Goal: Transaction & Acquisition: Purchase product/service

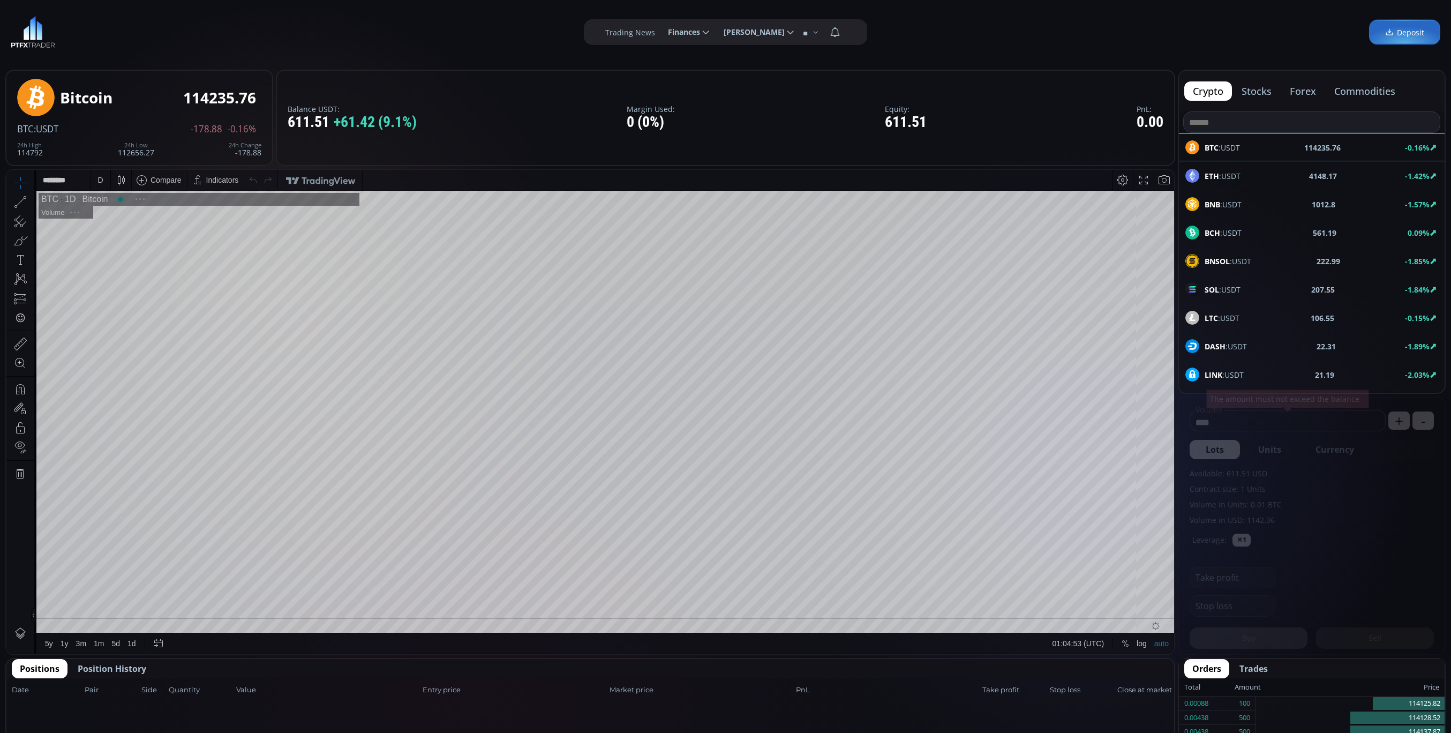
scroll to position [153, 0]
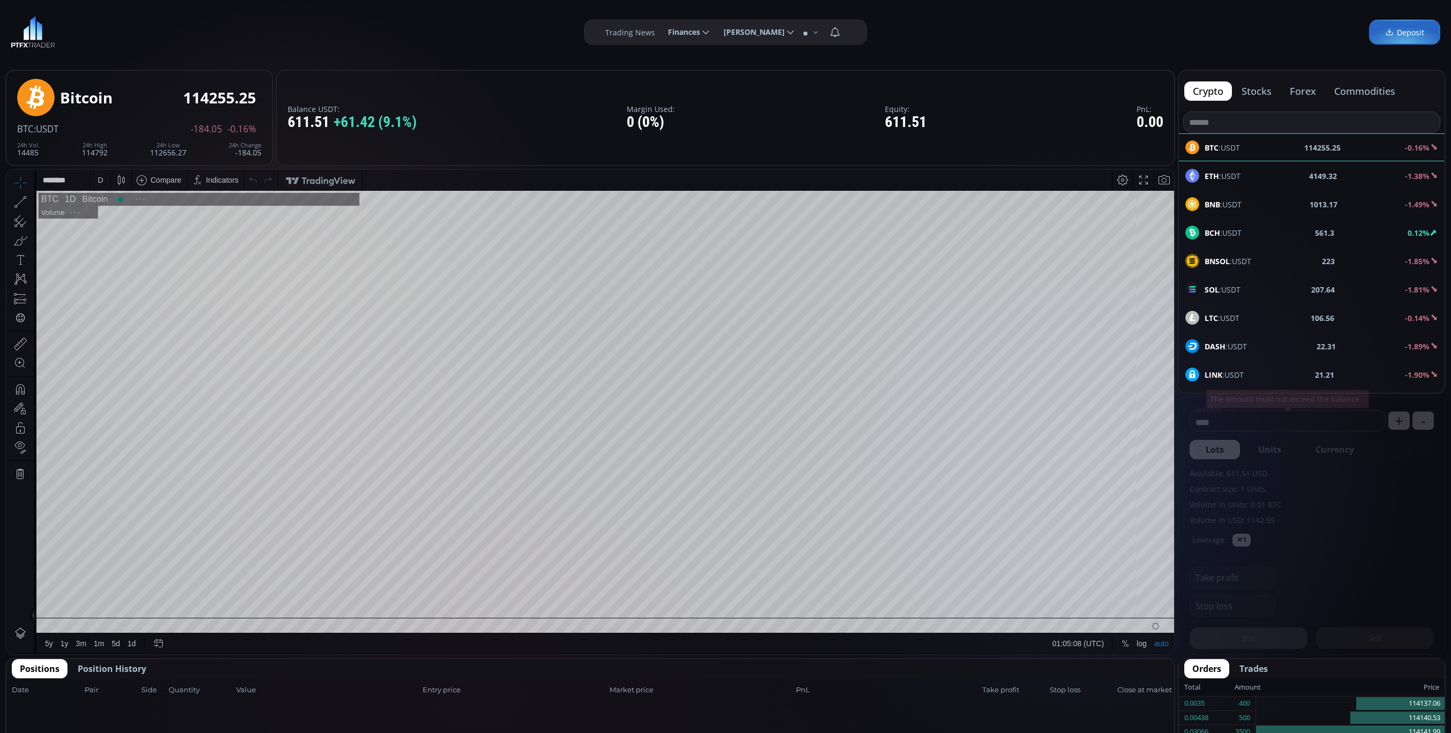
scroll to position [153, 0]
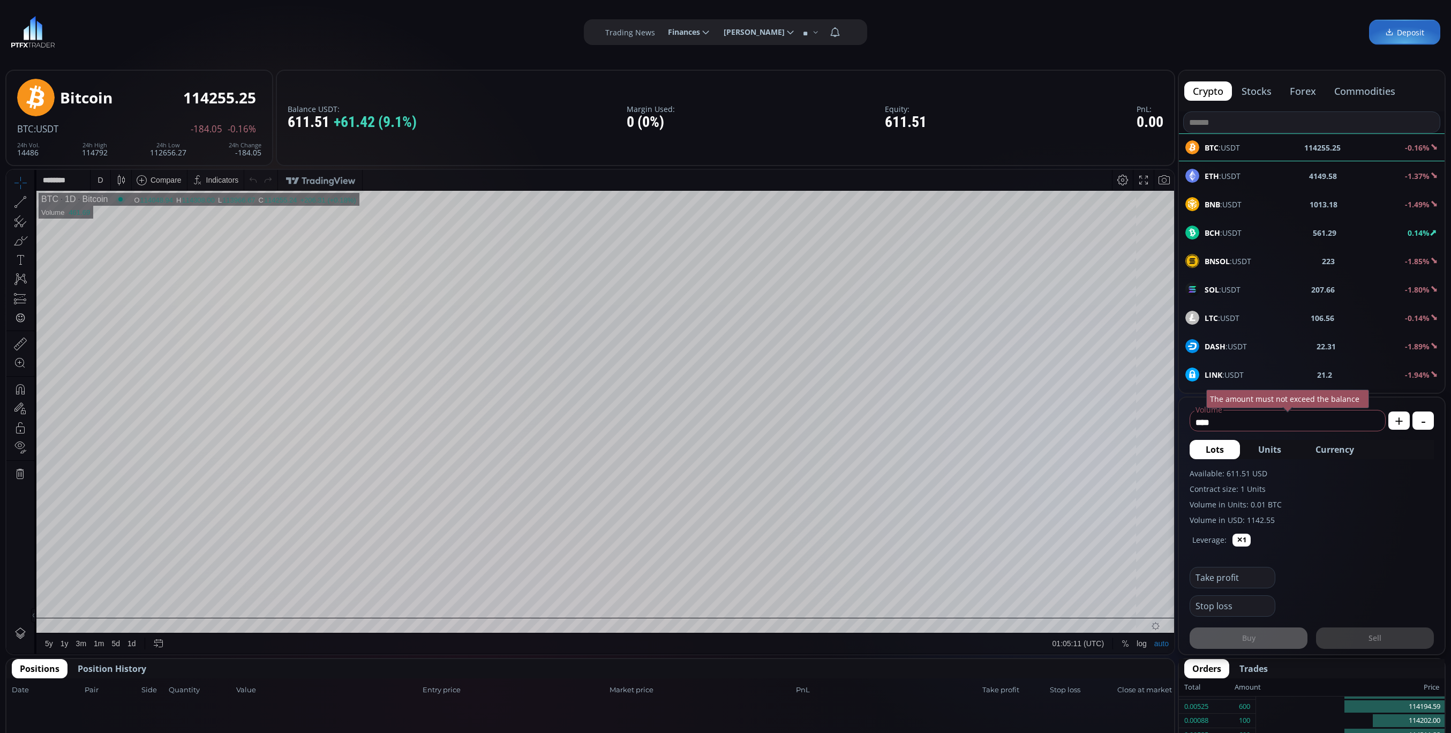
click at [103, 669] on span "Position History" at bounding box center [112, 668] width 69 height 13
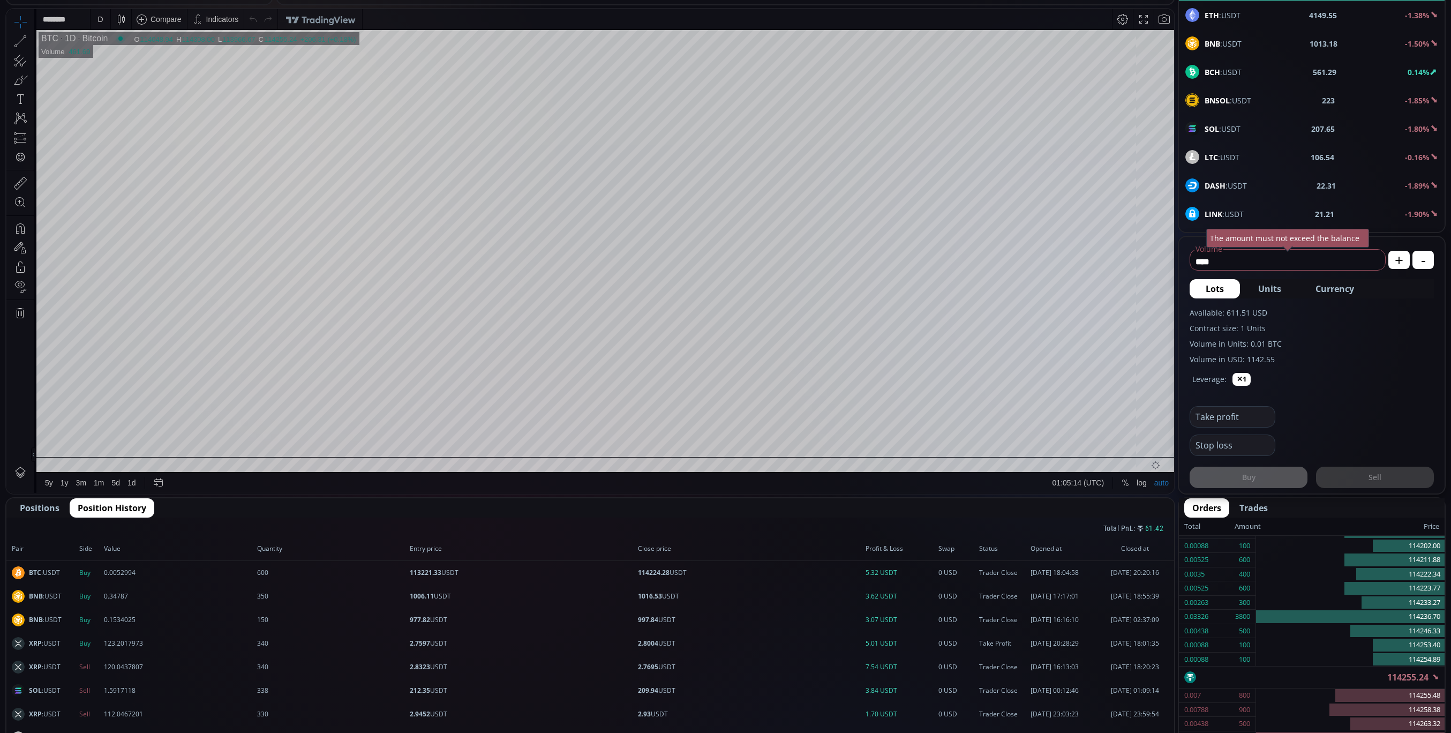
click at [32, 502] on span "Positions" at bounding box center [40, 507] width 40 height 13
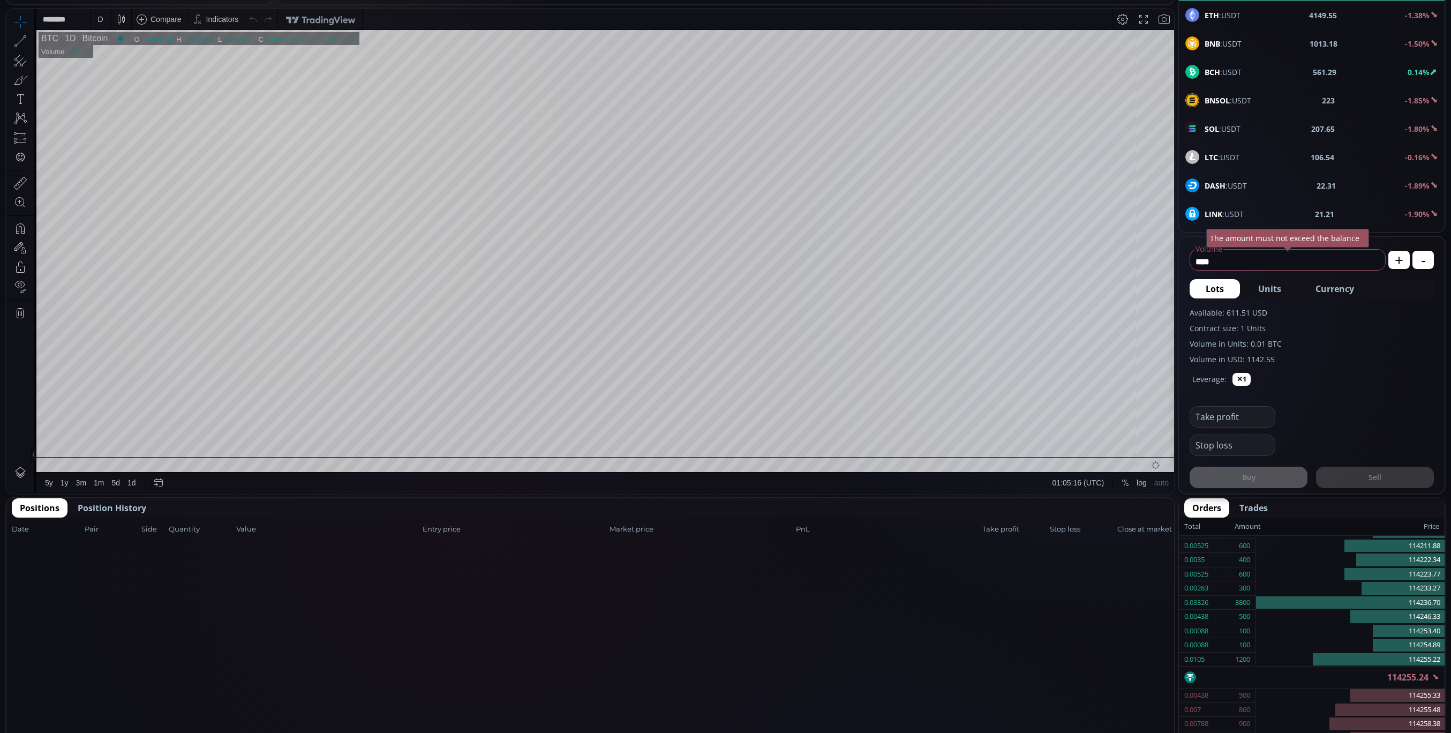
scroll to position [0, 0]
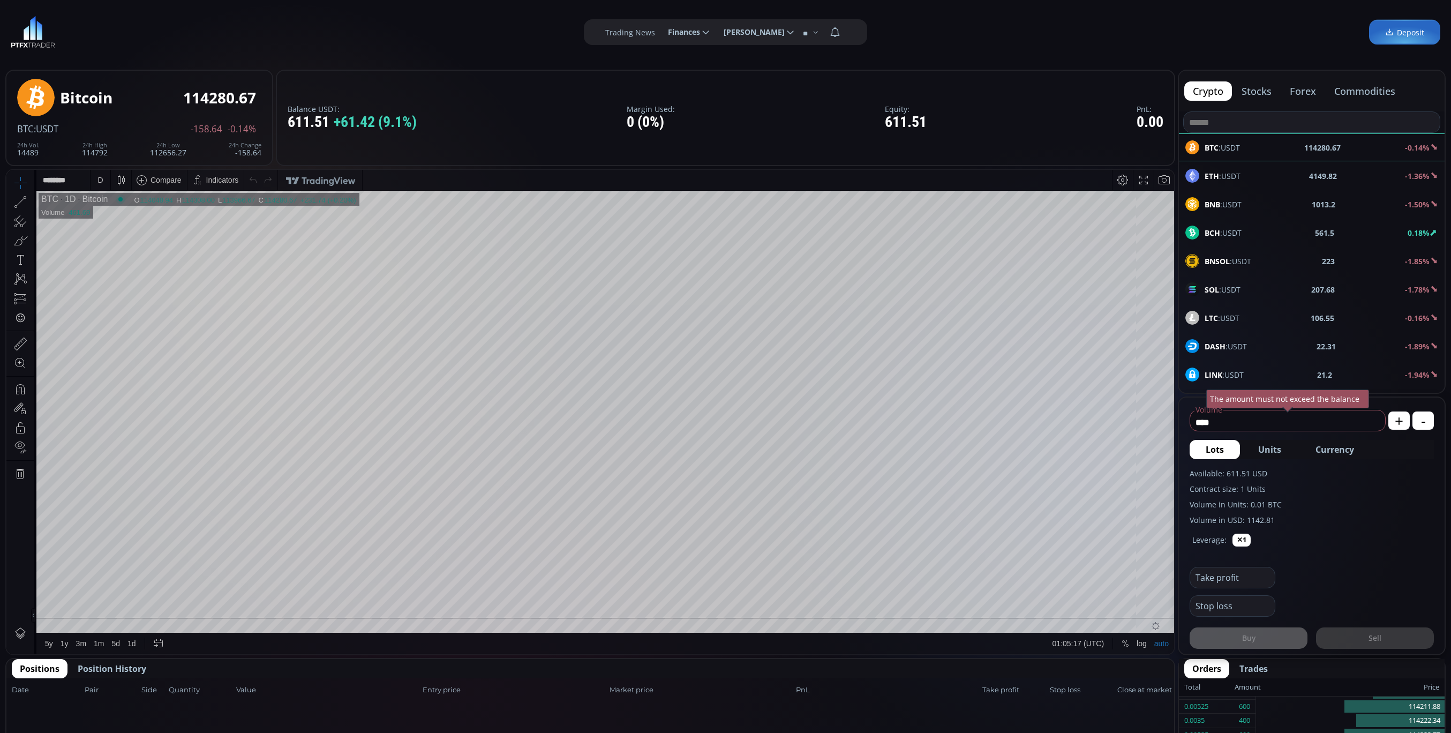
click at [1241, 320] on div "LTC :USDT 106.55 -0.16%" at bounding box center [1311, 318] width 253 height 14
click at [96, 180] on div "D" at bounding box center [100, 180] width 9 height 20
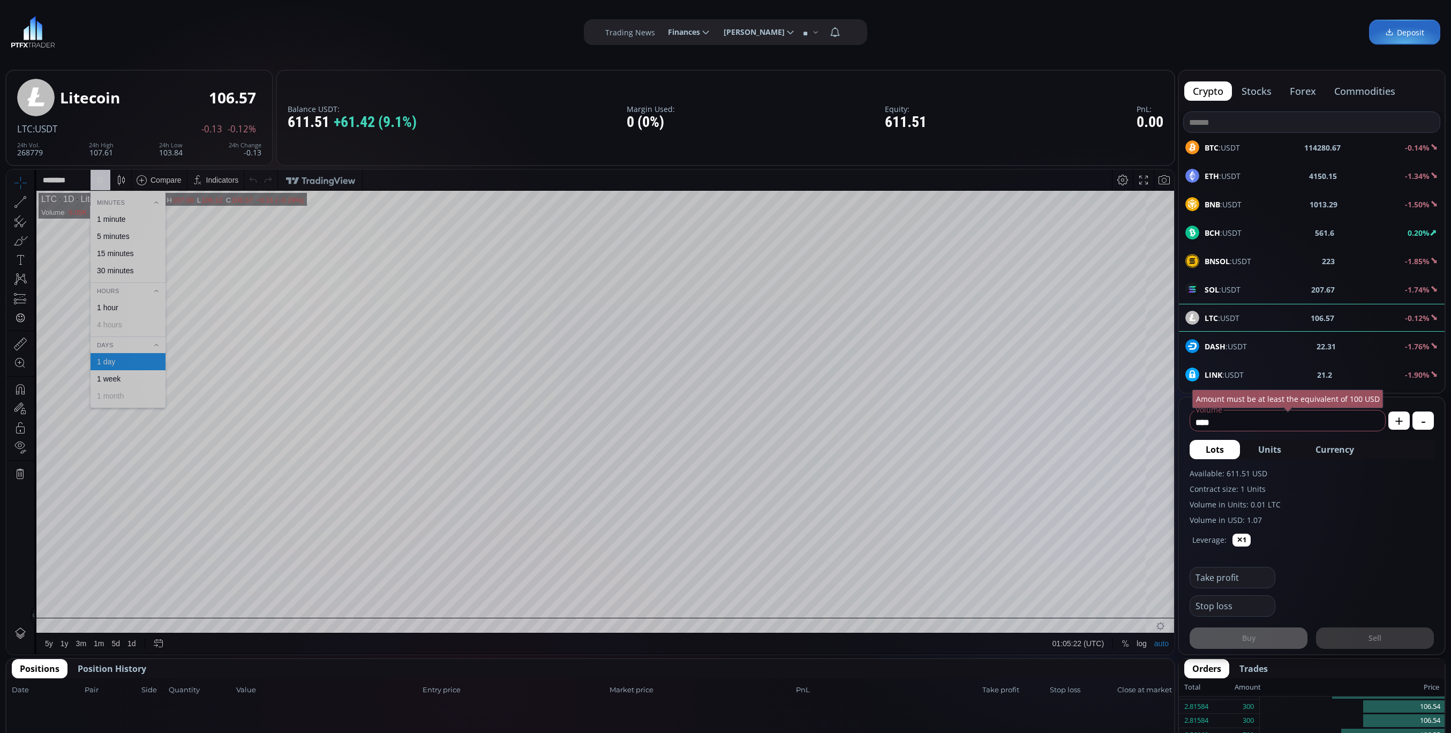
click at [104, 223] on div "1 minute" at bounding box center [111, 219] width 29 height 9
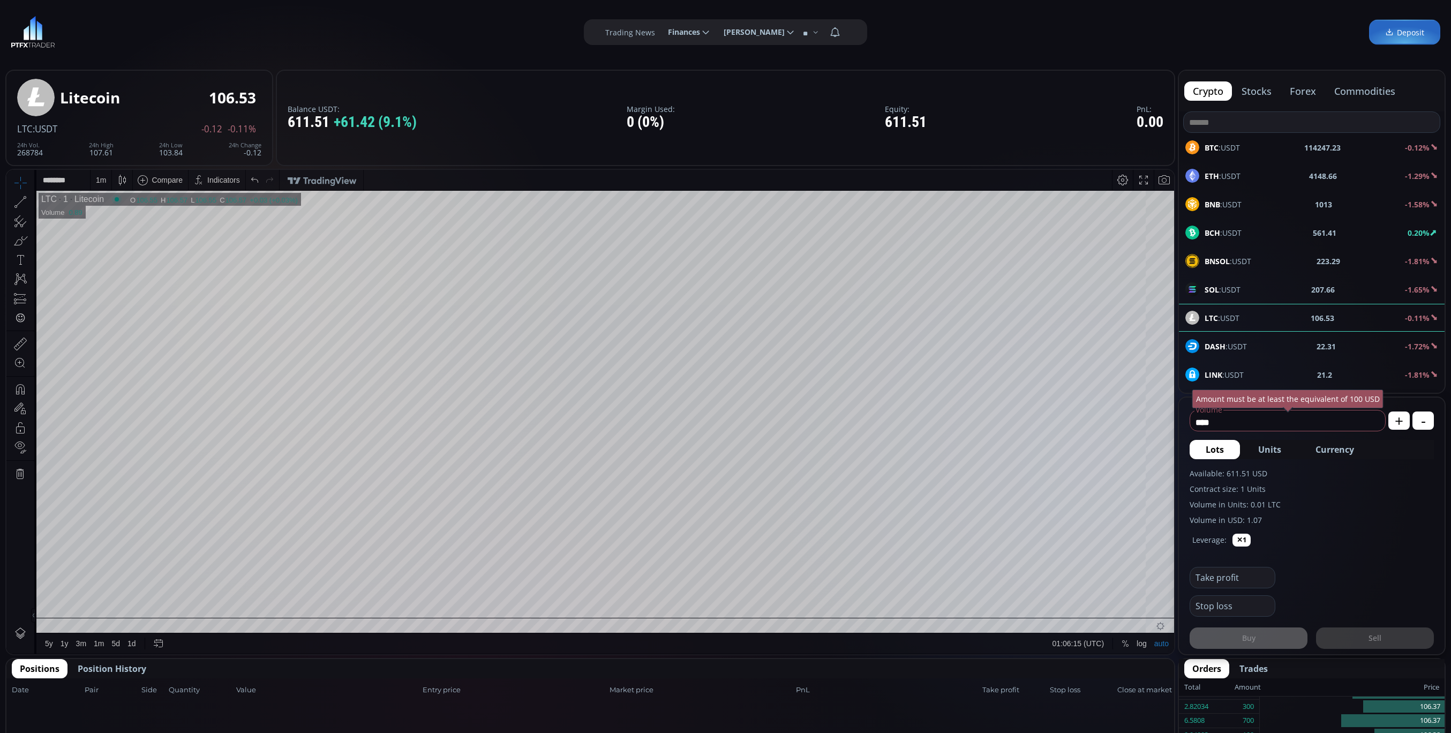
click at [1345, 449] on span "Currency" at bounding box center [1334, 449] width 39 height 13
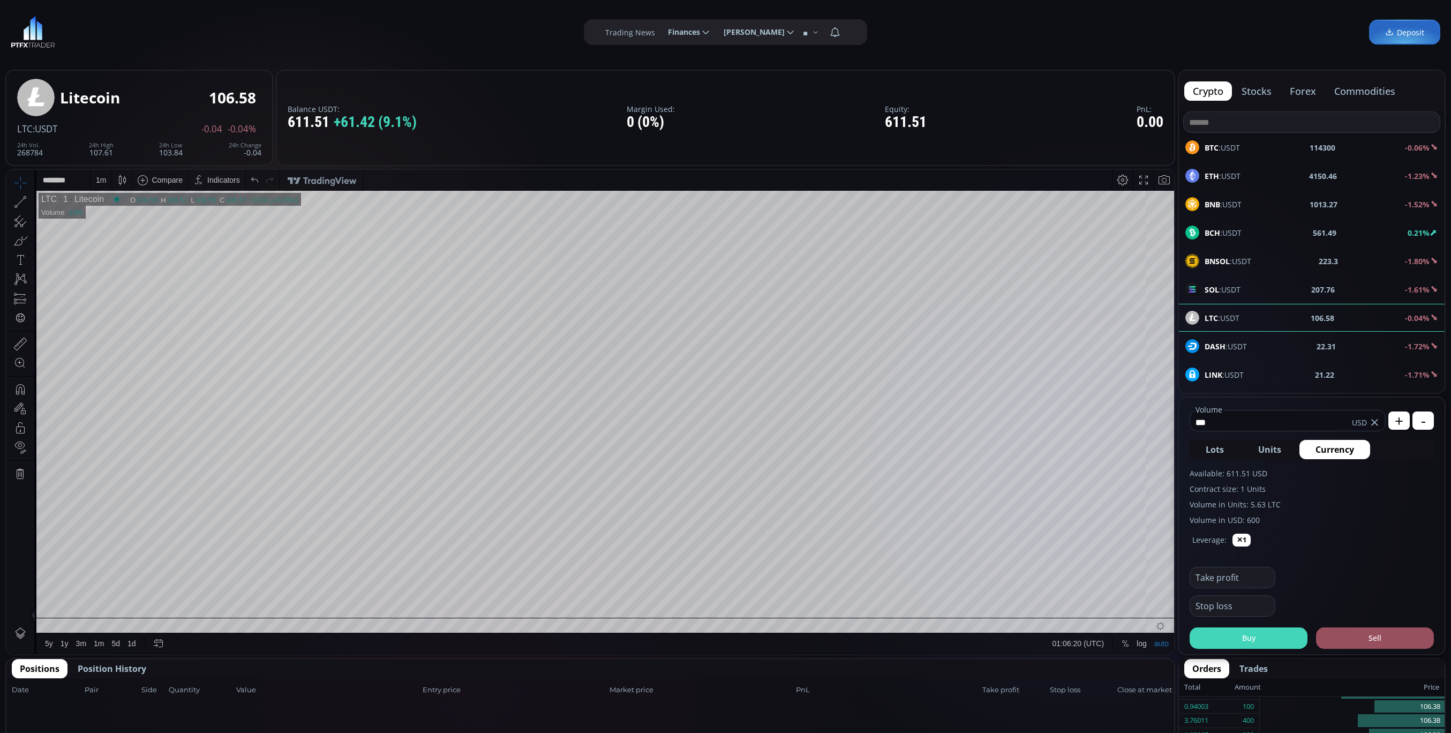
type input "***"
click at [1263, 637] on button "Buy" at bounding box center [1249, 637] width 118 height 21
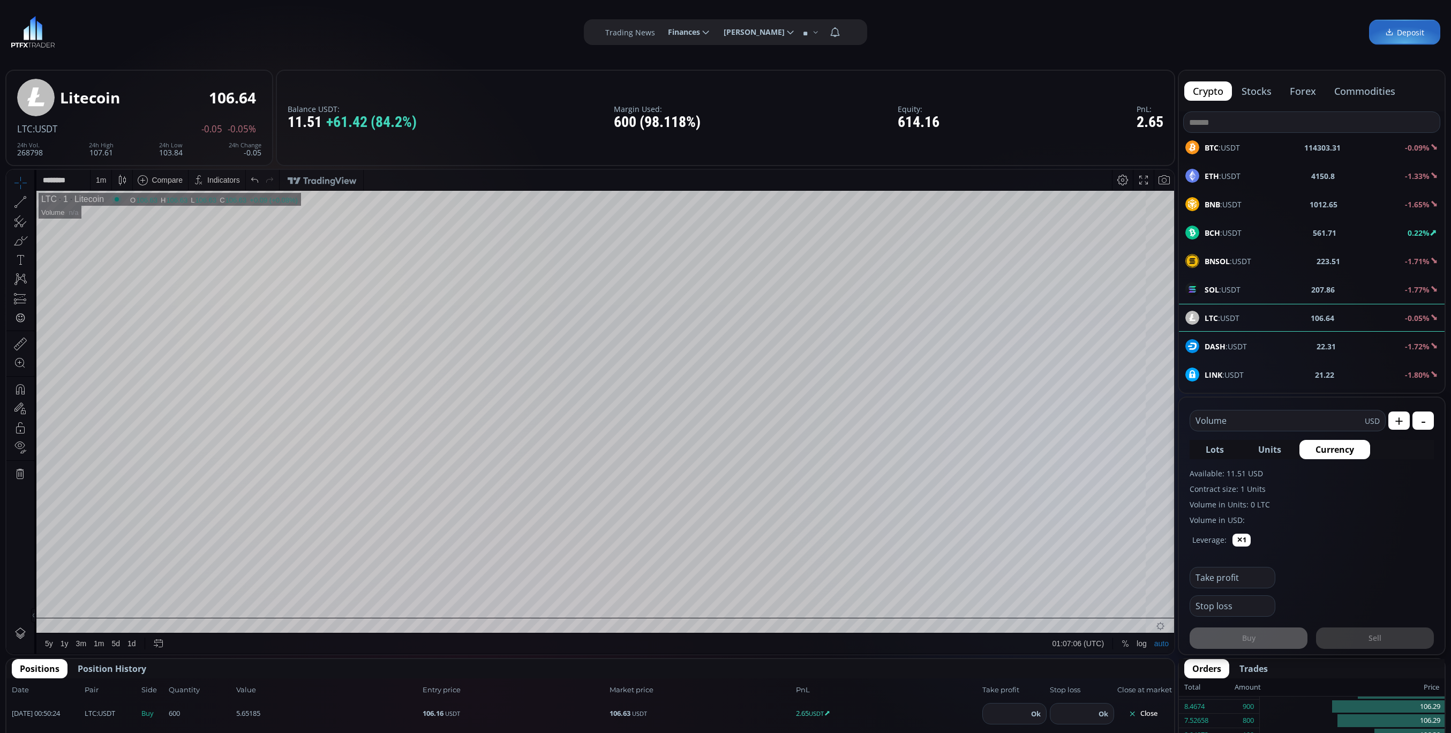
click at [101, 181] on div "1 m" at bounding box center [101, 180] width 10 height 9
click at [130, 239] on div "5 minutes" at bounding box center [127, 236] width 65 height 9
click at [98, 176] on div "5 m" at bounding box center [101, 180] width 10 height 9
click at [107, 223] on div "1 minute" at bounding box center [111, 219] width 29 height 9
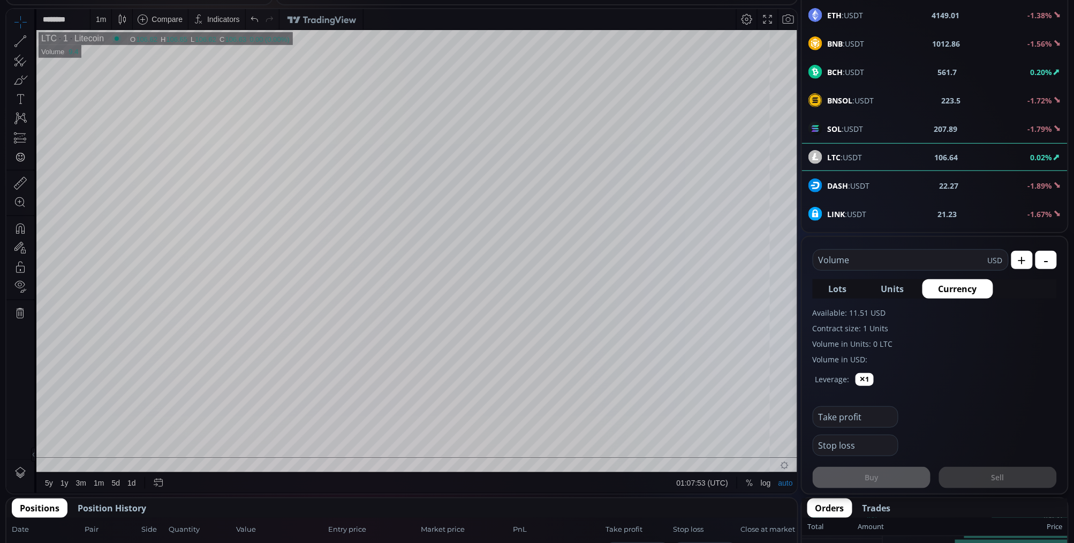
scroll to position [280, 0]
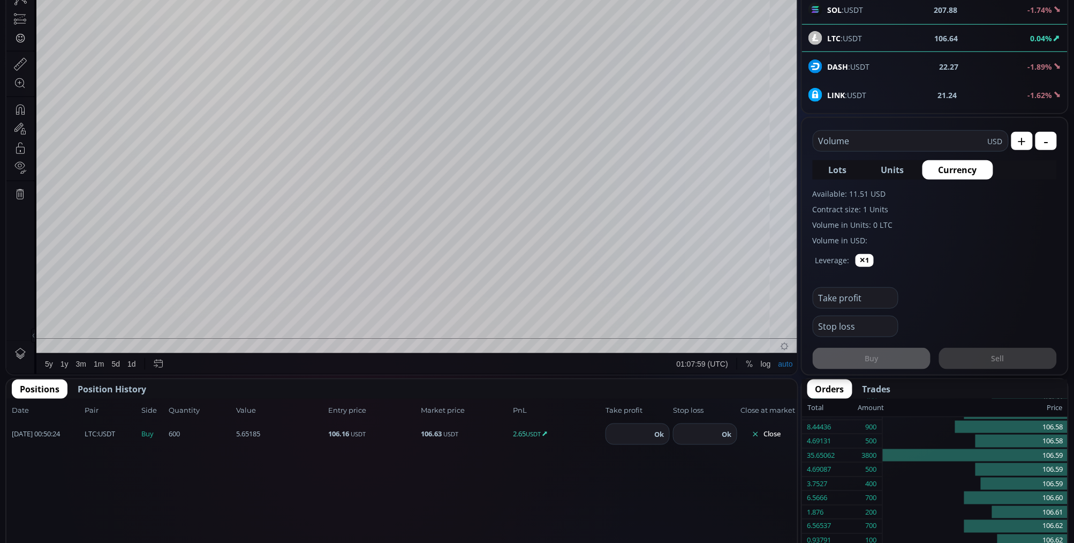
click at [611, 426] on input "number" at bounding box center [628, 434] width 45 height 20
type input "***"
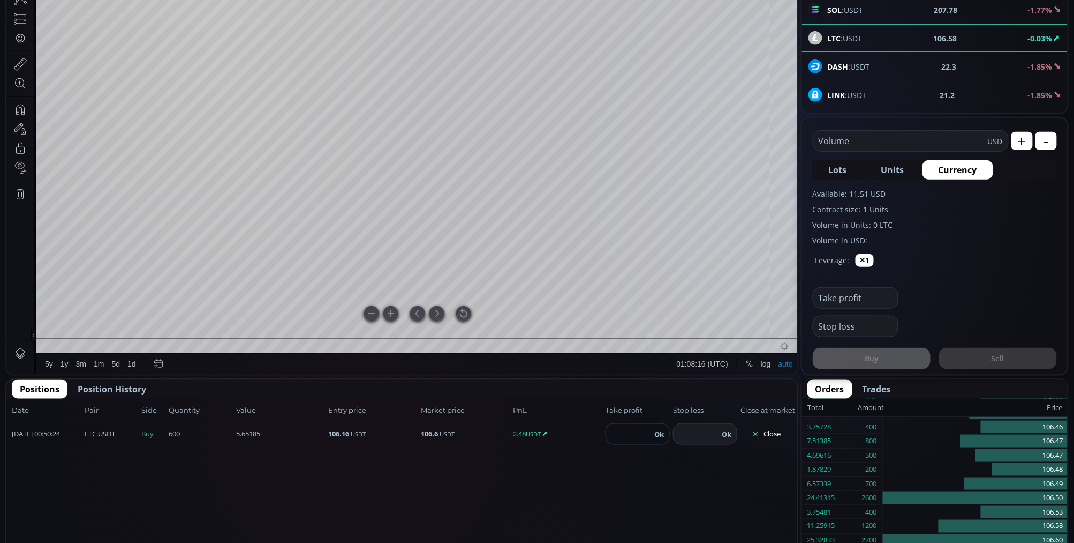
type input "*****"
click at [457, 312] on div at bounding box center [463, 313] width 15 height 15
click at [457, 313] on div at bounding box center [463, 313] width 15 height 15
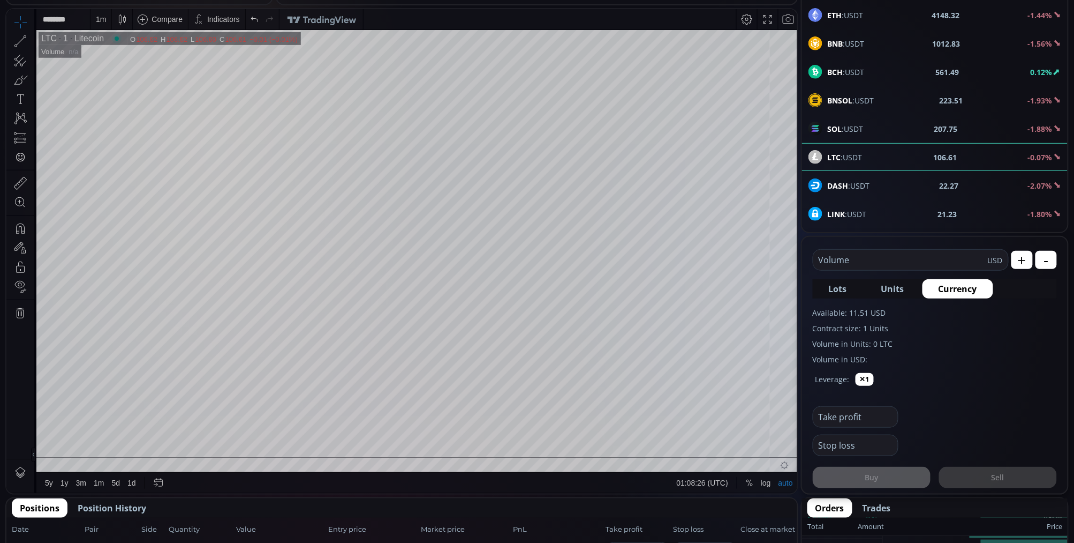
scroll to position [220, 0]
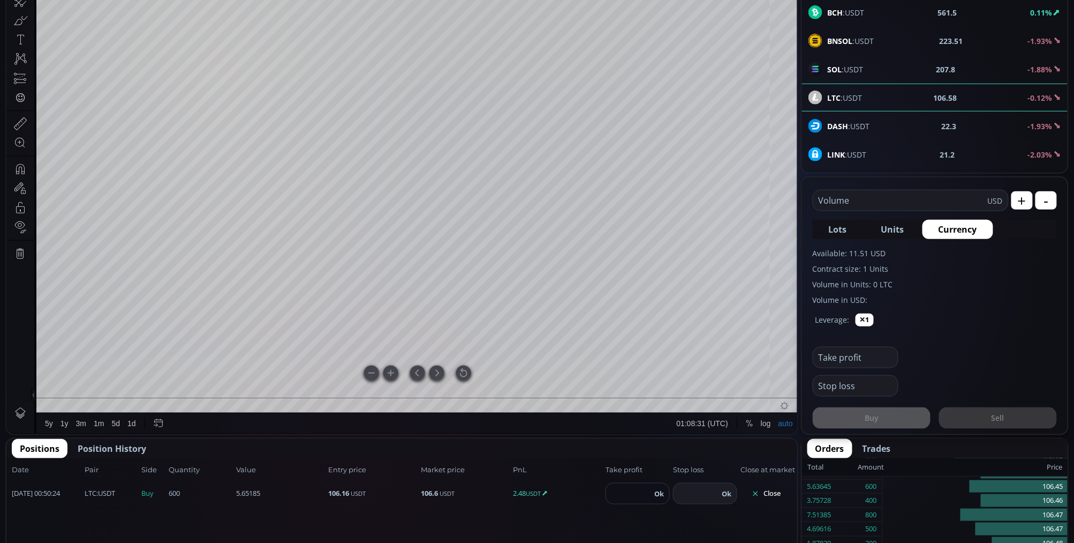
click at [457, 375] on div at bounding box center [463, 373] width 15 height 15
click at [469, 375] on div at bounding box center [463, 373] width 15 height 15
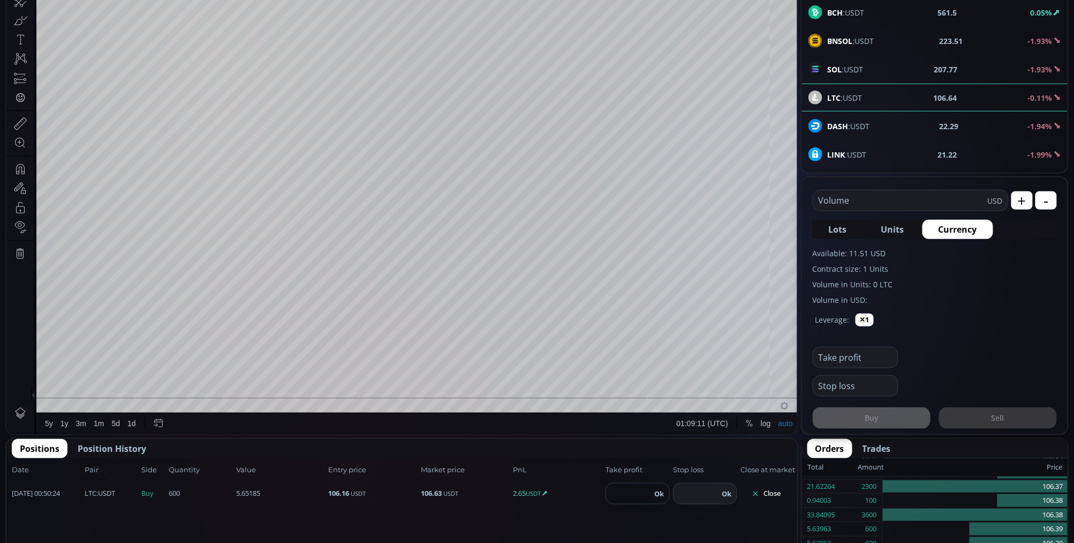
click at [658, 490] on button "Ok" at bounding box center [659, 493] width 16 height 12
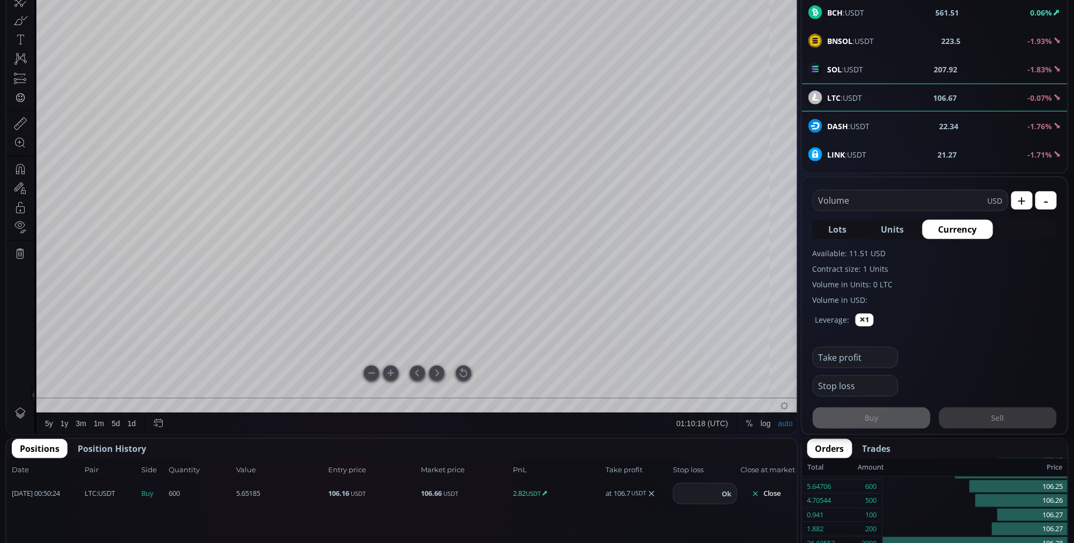
click at [464, 371] on div at bounding box center [463, 373] width 15 height 15
click at [463, 376] on div at bounding box center [463, 373] width 15 height 15
click at [461, 377] on div at bounding box center [463, 373] width 15 height 15
click at [134, 446] on span "Position History" at bounding box center [112, 448] width 69 height 13
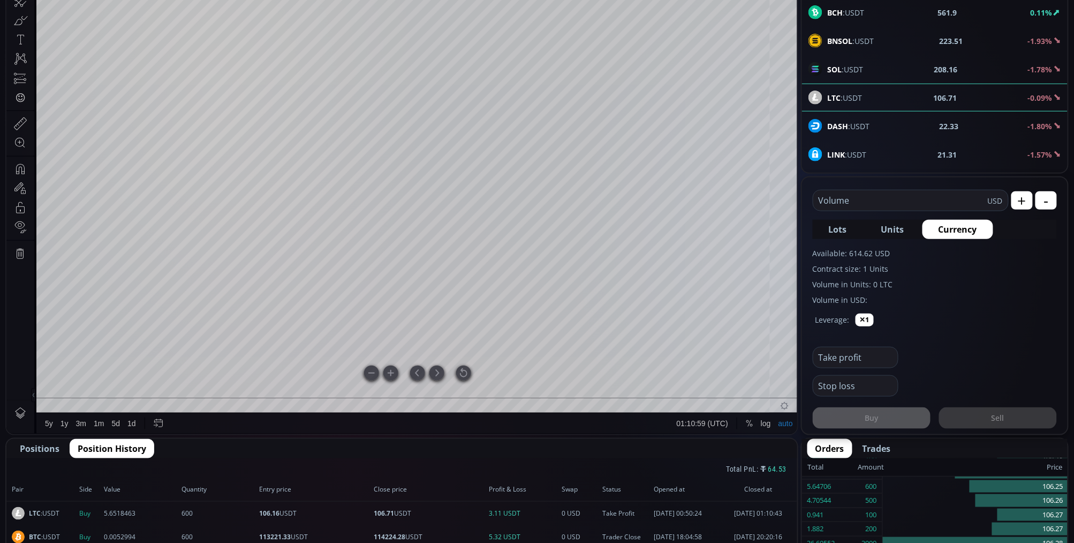
click at [469, 377] on div at bounding box center [463, 373] width 15 height 15
click at [461, 374] on div "LTC 1 Litecoin O 106.61 H 106.67 L 106.61 C 106.67 106.67 +0.07 (+0.07%) 1 Volu…" at bounding box center [417, 192] width 763 height 442
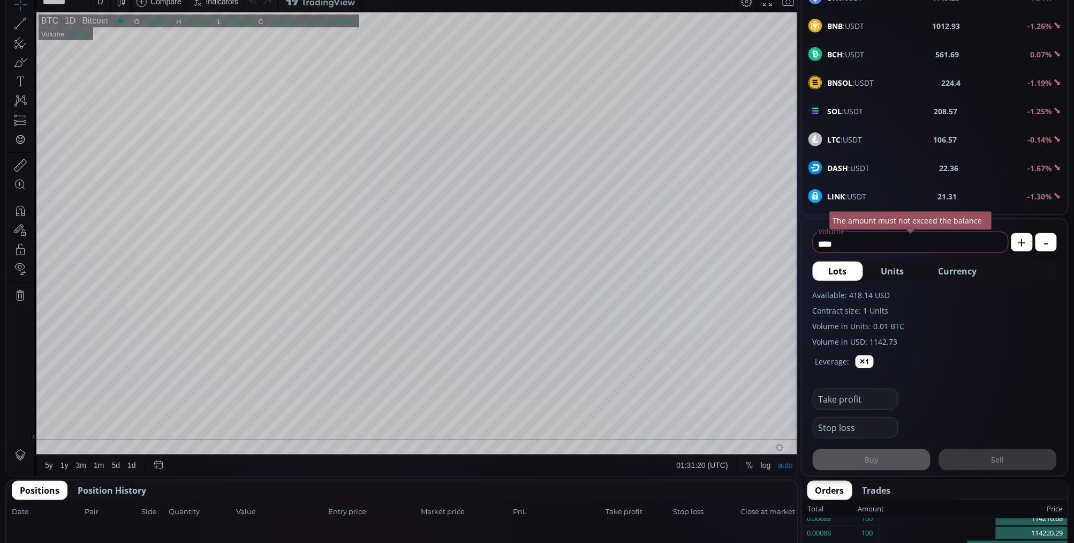
scroll to position [297, 0]
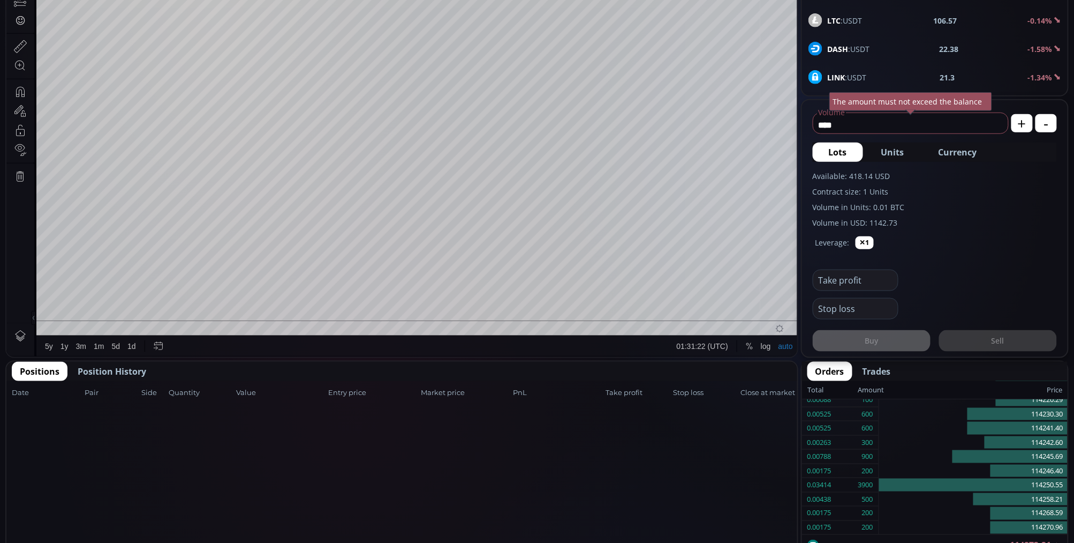
click at [102, 371] on span "Position History" at bounding box center [112, 371] width 69 height 13
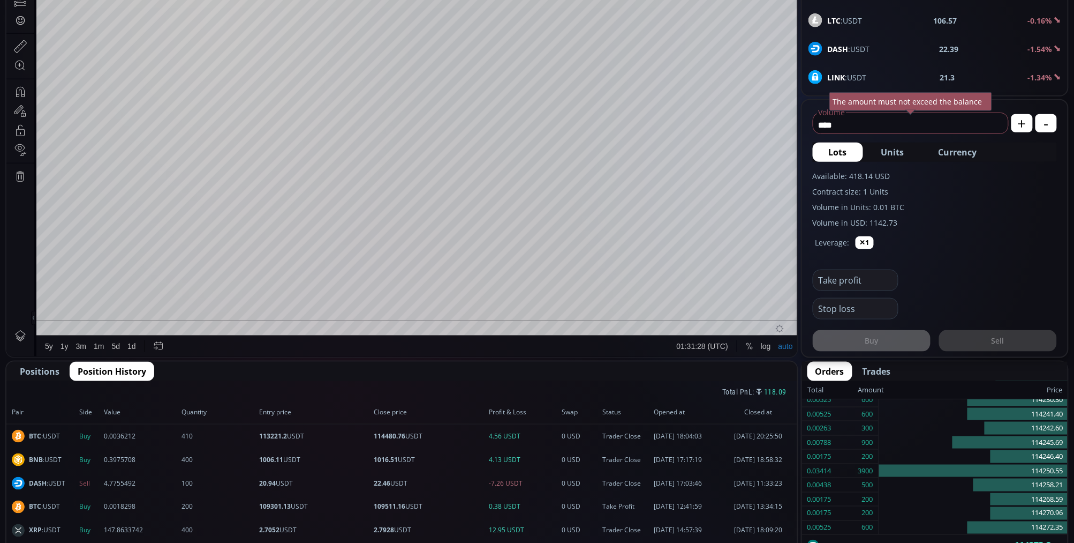
scroll to position [119, 0]
